Goal: Find specific page/section: Find specific page/section

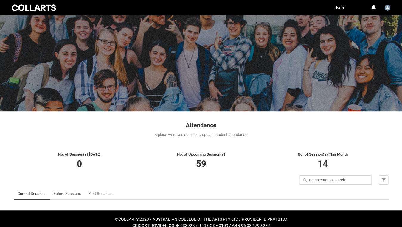
scroll to position [7, 0]
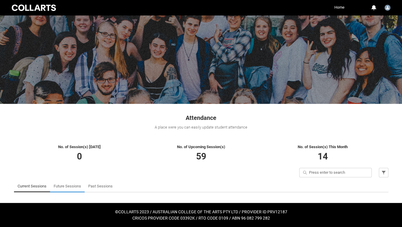
click at [62, 190] on link "Future Sessions" at bounding box center [67, 187] width 27 height 12
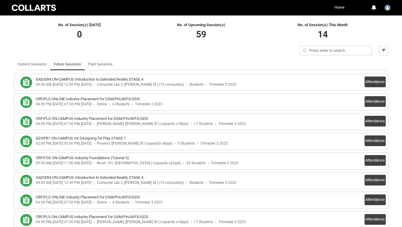
scroll to position [130, 0]
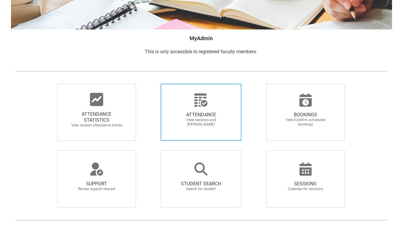
scroll to position [85, 0]
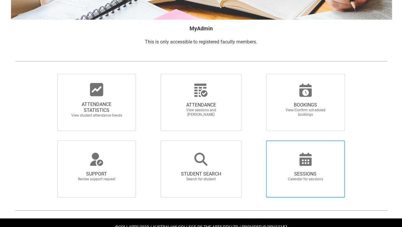
click at [289, 175] on span "SESSIONS" at bounding box center [305, 174] width 52 height 6
click at [256, 141] on input "SESSIONS Calendar for sessions" at bounding box center [256, 140] width 0 height 0
radio input "true"
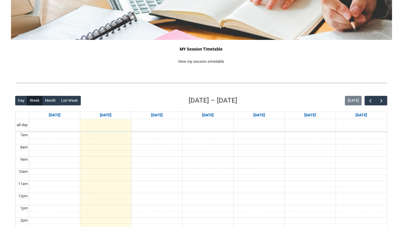
scroll to position [100, 0]
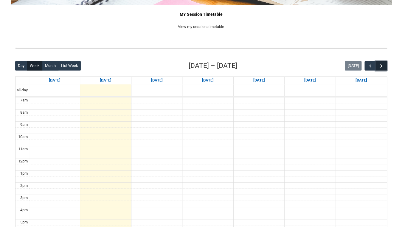
click at [381, 66] on span "button" at bounding box center [381, 66] width 6 height 6
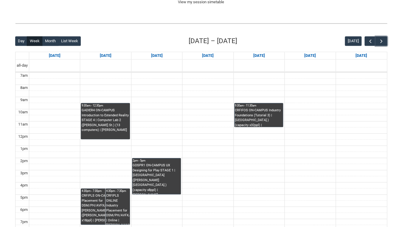
scroll to position [127, 0]
